Goal: Task Accomplishment & Management: Complete application form

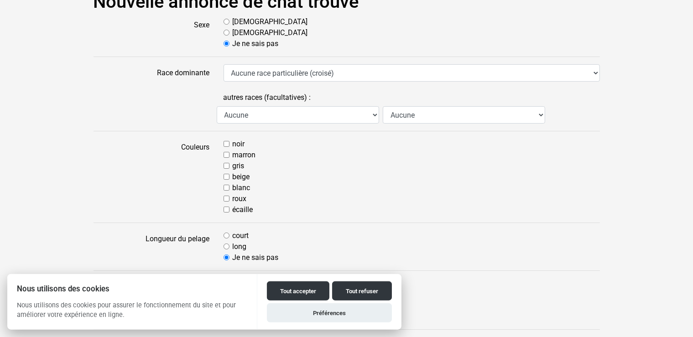
scroll to position [82, 0]
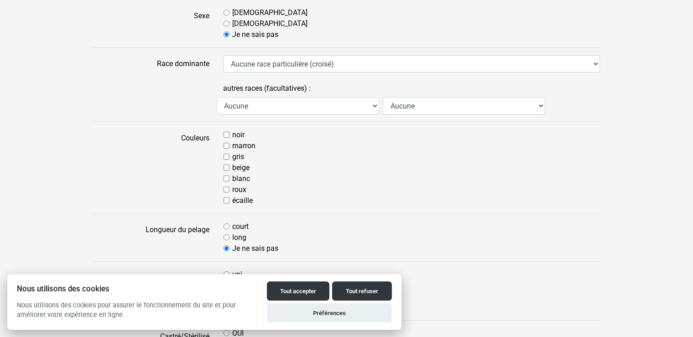
click at [223, 132] on div "noir [GEOGRAPHIC_DATA] gris beige blanc roux écaille" at bounding box center [412, 168] width 390 height 77
click at [224, 135] on input "noir" at bounding box center [227, 135] width 6 height 6
checkbox input "true"
click at [225, 179] on input "blanc" at bounding box center [227, 179] width 6 height 6
checkbox input "true"
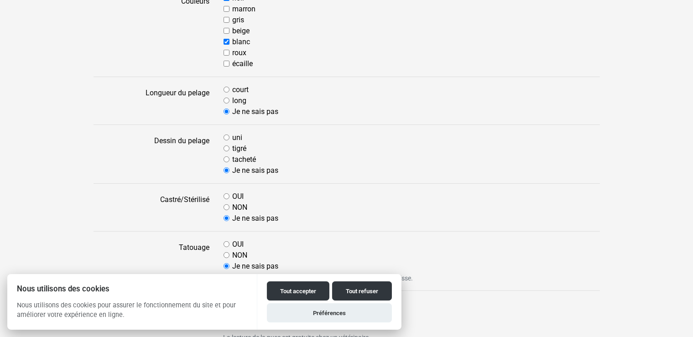
scroll to position [220, 0]
click at [233, 159] on label "tacheté" at bounding box center [245, 158] width 24 height 11
click at [229, 159] on input "tacheté" at bounding box center [227, 158] width 6 height 6
radio input "true"
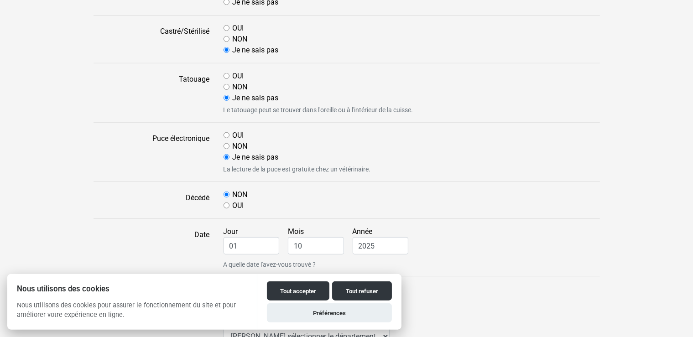
scroll to position [409, 0]
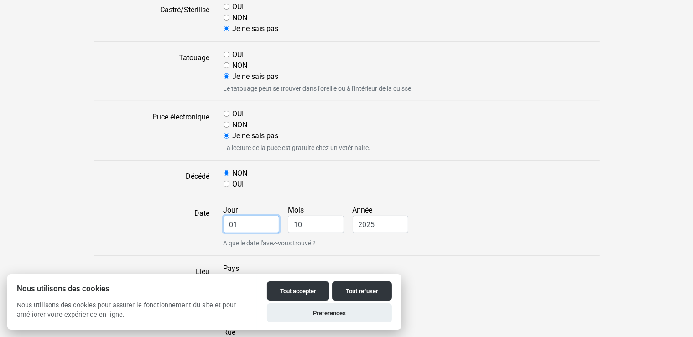
click at [260, 229] on input "01" at bounding box center [252, 224] width 56 height 17
drag, startPoint x: 260, startPoint y: 229, endPoint x: 202, endPoint y: 227, distance: 58.9
click at [224, 227] on input "01" at bounding box center [252, 224] width 56 height 17
click at [416, 229] on div "Jour 01 Mois 10 Année 2025 A quelle date l'avez-vous trouvé ?" at bounding box center [412, 226] width 390 height 43
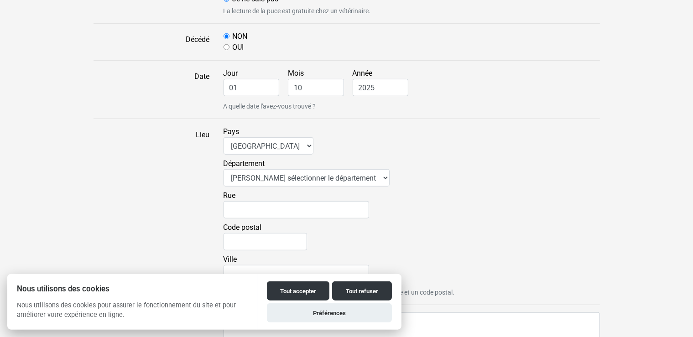
scroll to position [550, 0]
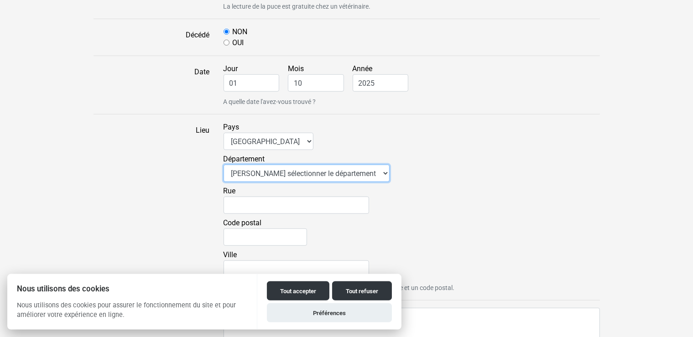
click at [344, 176] on select "Veuillez sélectionner le département 01 - [GEOGRAPHIC_DATA] 02 - [GEOGRAPHIC_DA…" at bounding box center [307, 173] width 166 height 17
select select "01"
click option "01 - [GEOGRAPHIC_DATA]" at bounding box center [0, 0] width 0 height 0
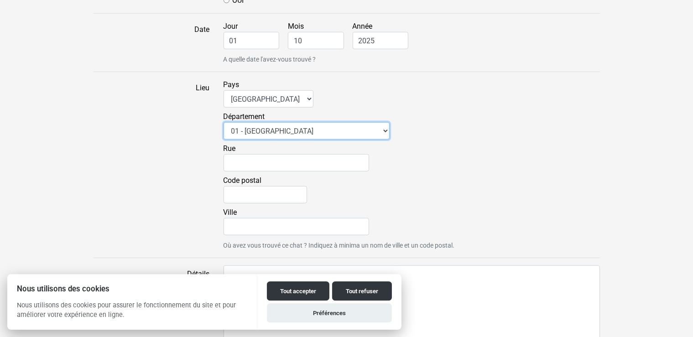
scroll to position [601, 0]
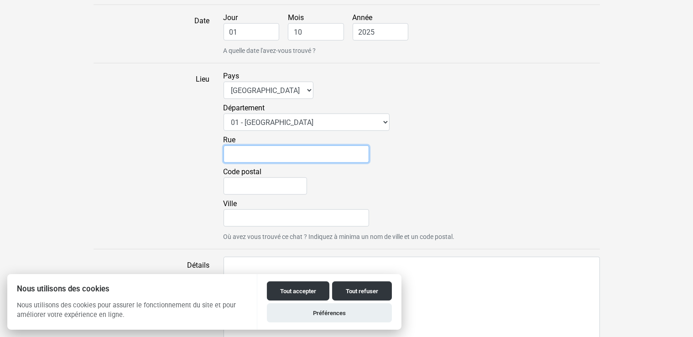
click at [286, 146] on input "Rue" at bounding box center [297, 154] width 146 height 17
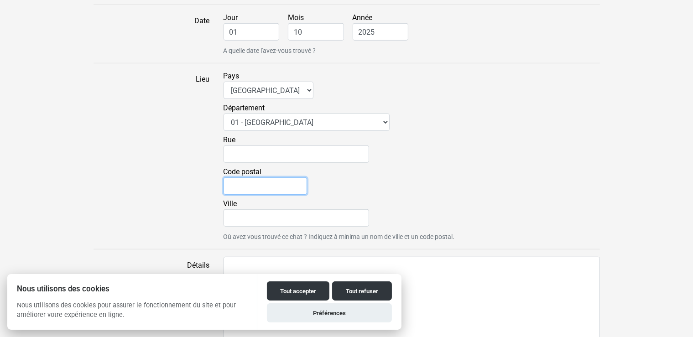
click at [271, 188] on input "Code postal" at bounding box center [265, 185] width 83 height 17
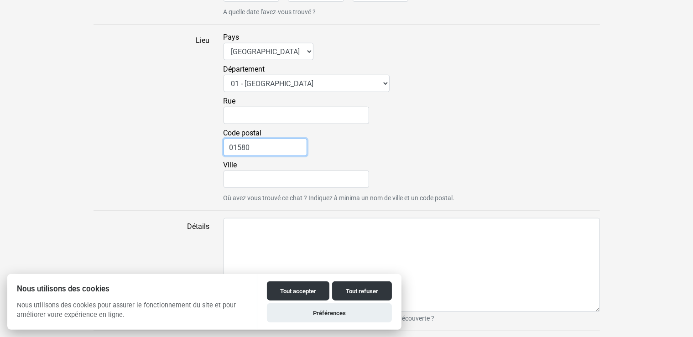
scroll to position [664, 0]
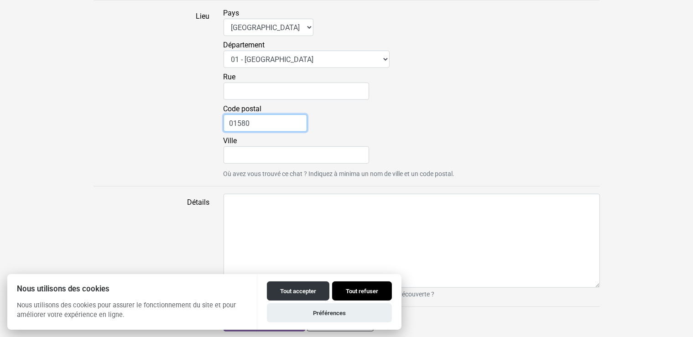
type input "01580"
click at [350, 293] on button "Tout refuser" at bounding box center [362, 290] width 60 height 19
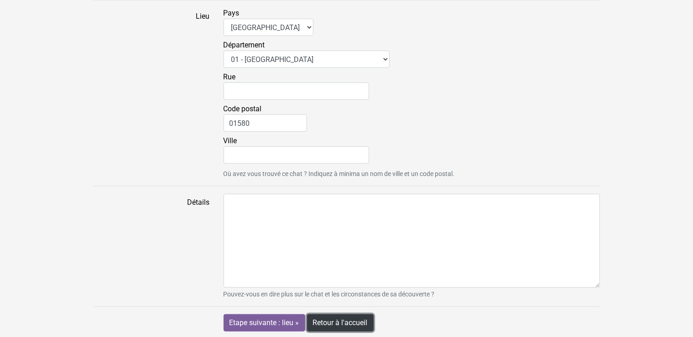
click at [331, 328] on link "Retour à l'accueil" at bounding box center [340, 322] width 67 height 17
